Goal: Download file/media

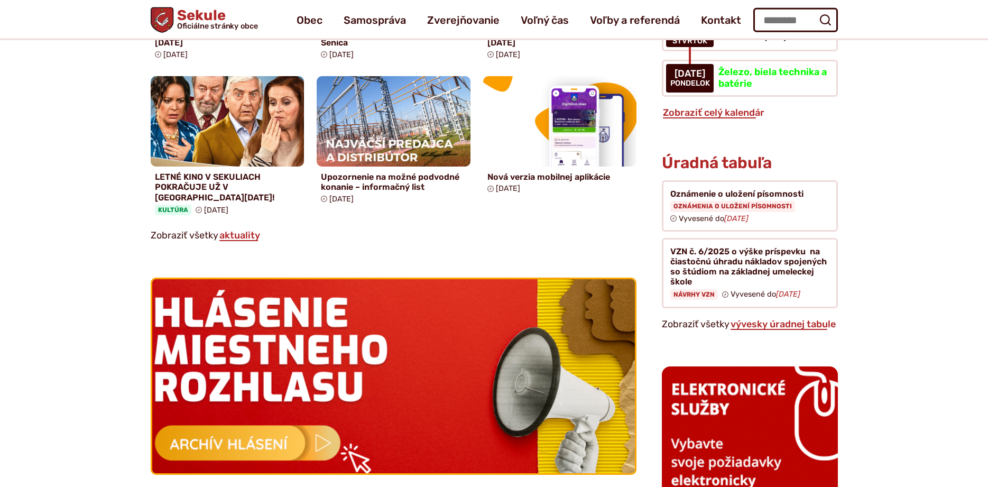
scroll to position [778, 0]
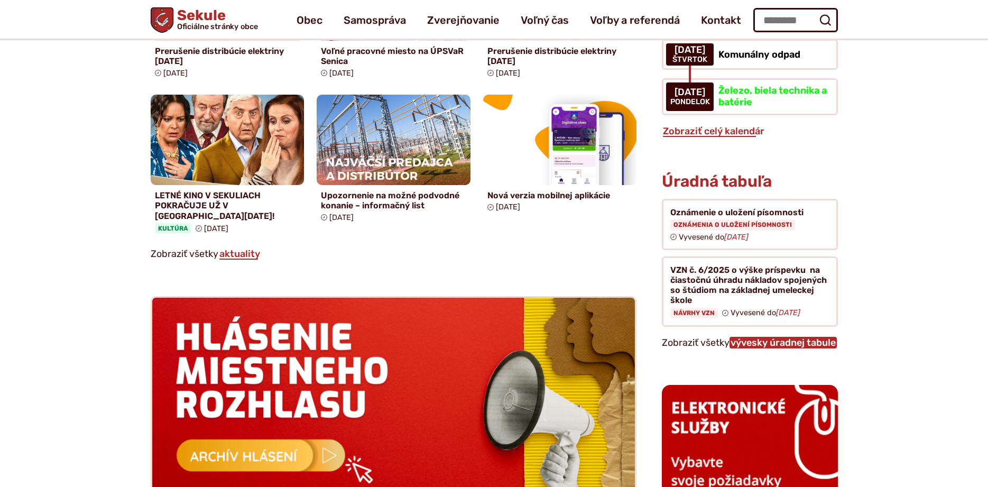
click at [766, 337] on link "vývesky úradnej tabule" at bounding box center [782, 343] width 107 height 12
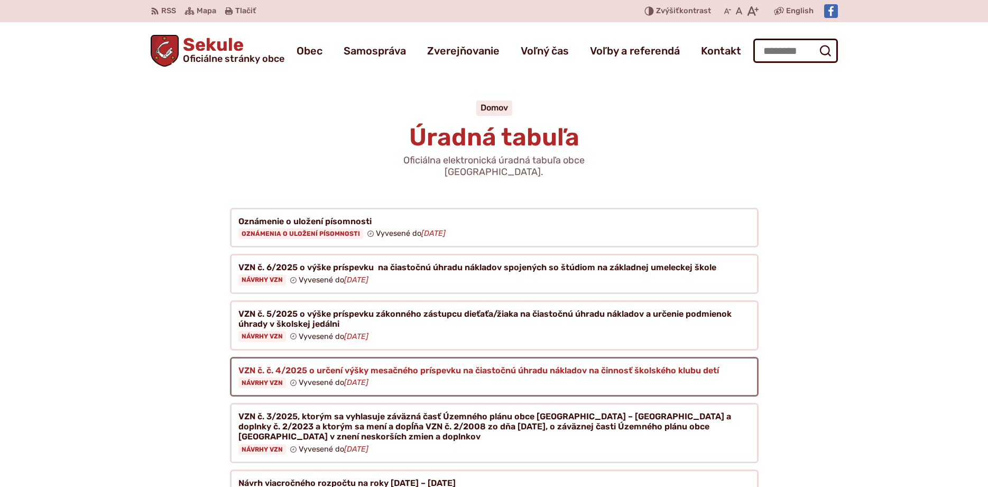
click at [335, 357] on figure at bounding box center [494, 377] width 529 height 40
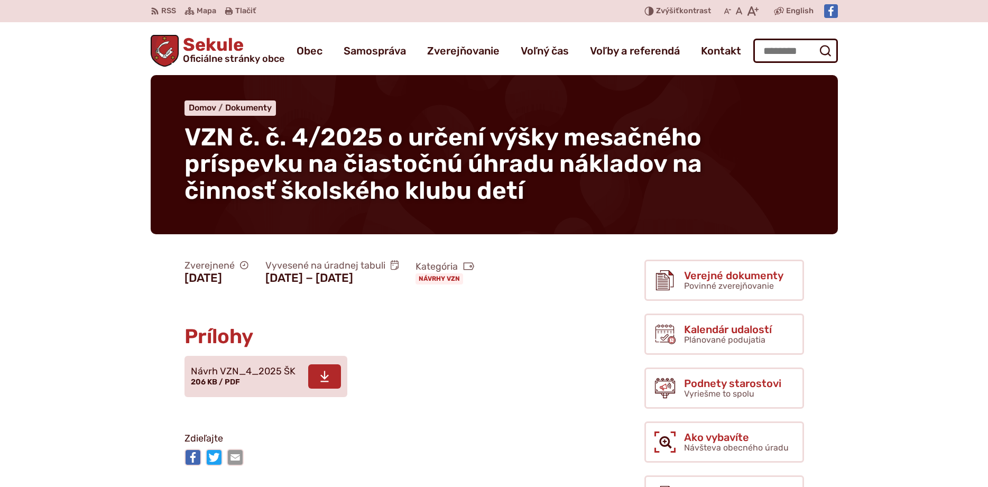
click at [326, 388] on span at bounding box center [324, 376] width 33 height 24
